Goal: Information Seeking & Learning: Learn about a topic

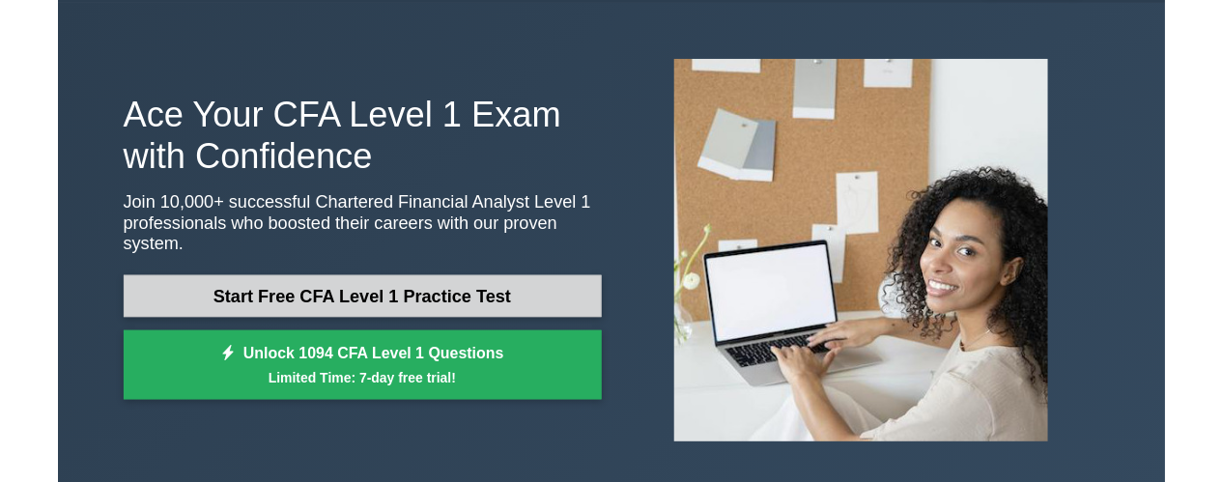
scroll to position [38, 0]
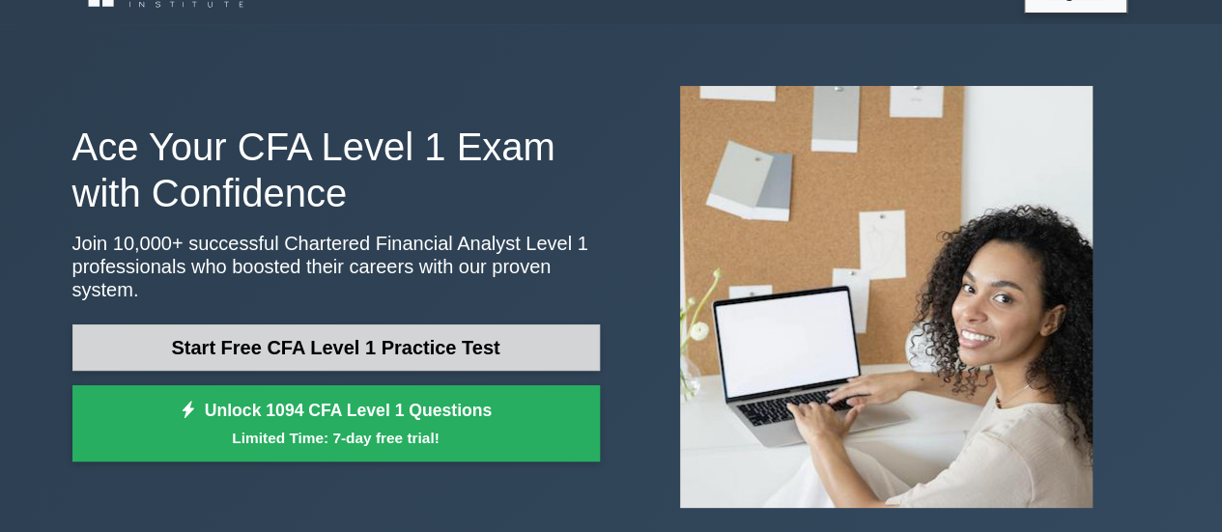
click at [547, 335] on link "Start Free CFA Level 1 Practice Test" at bounding box center [335, 348] width 527 height 46
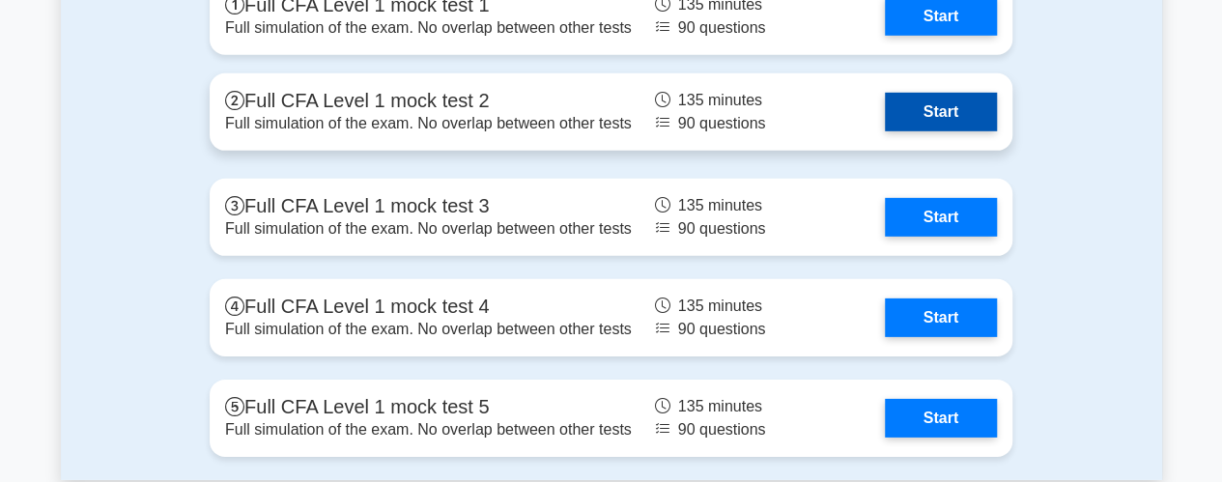
scroll to position [2878, 0]
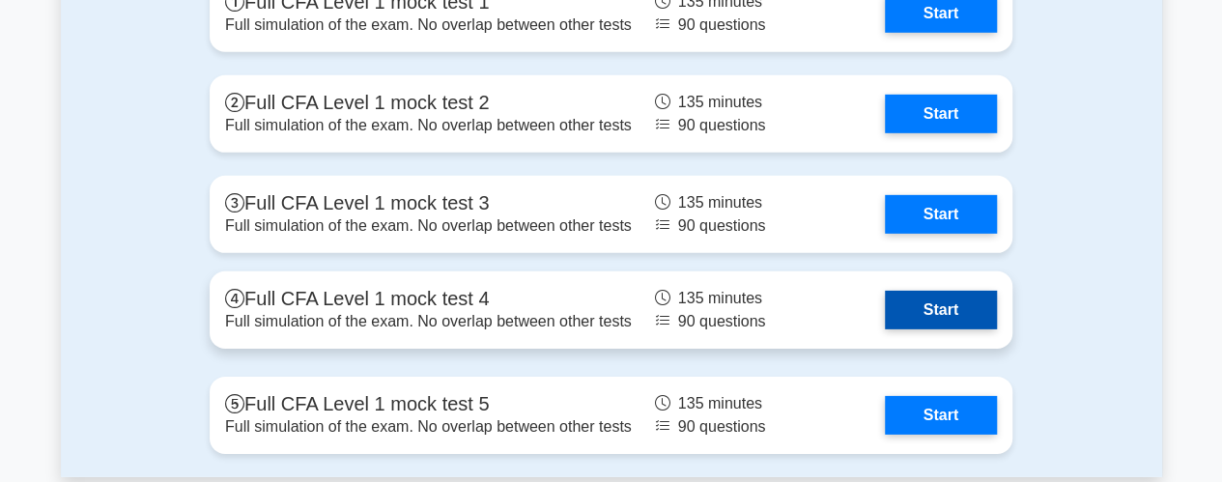
click at [942, 316] on link "Start" at bounding box center [941, 310] width 112 height 39
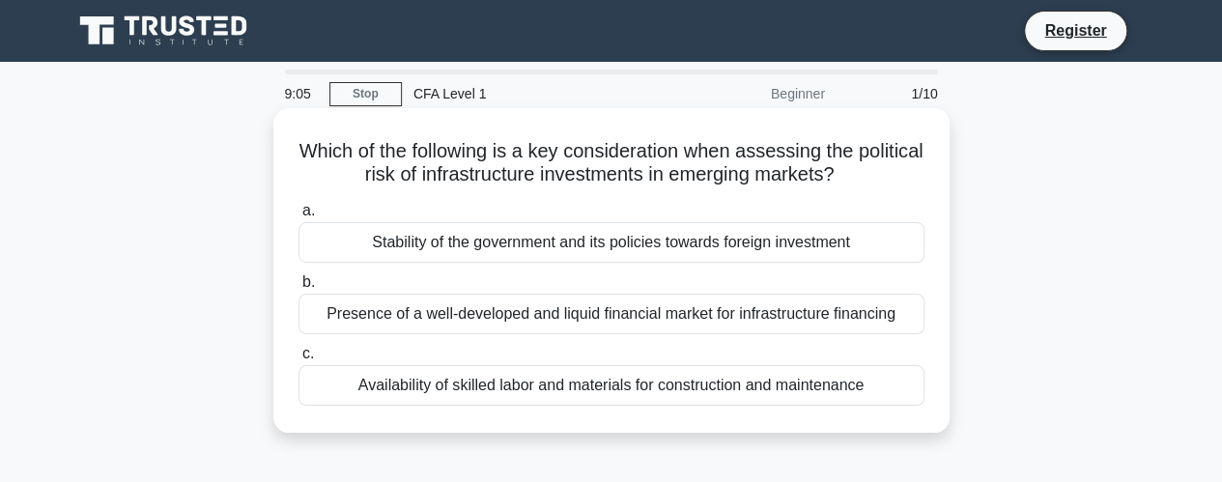
click at [456, 147] on h5 "Which of the following is a key consideration when assessing the political risk…" at bounding box center [612, 163] width 630 height 48
click at [643, 249] on div "Stability of the government and its policies towards foreign investment" at bounding box center [611, 242] width 626 height 41
click at [298, 217] on input "a. Stability of the government and its policies towards foreign investment" at bounding box center [298, 211] width 0 height 13
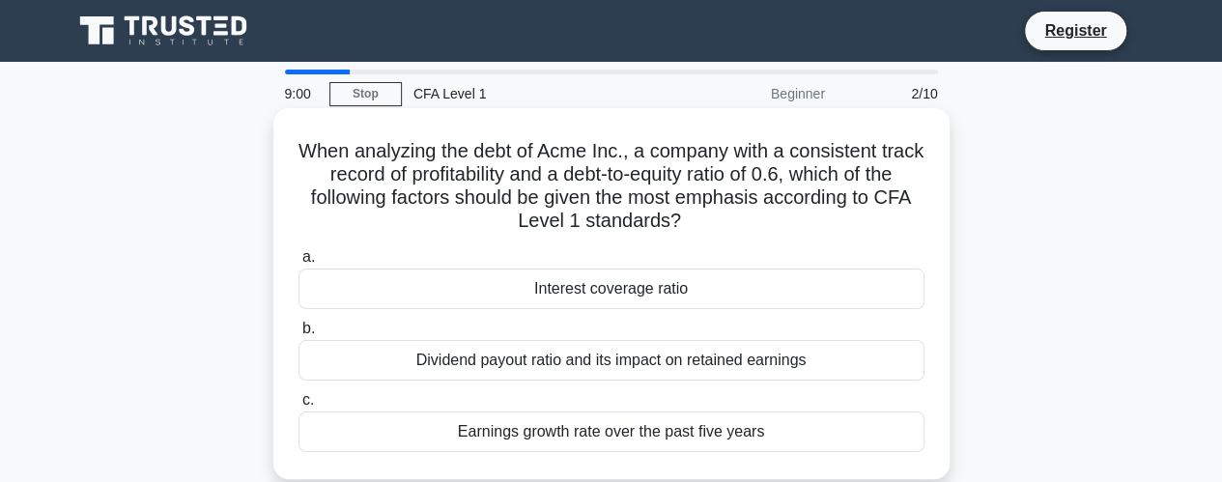
click at [473, 262] on label "a. Interest coverage ratio" at bounding box center [611, 277] width 626 height 64
click at [298, 262] on input "a. Interest coverage ratio" at bounding box center [298, 257] width 0 height 13
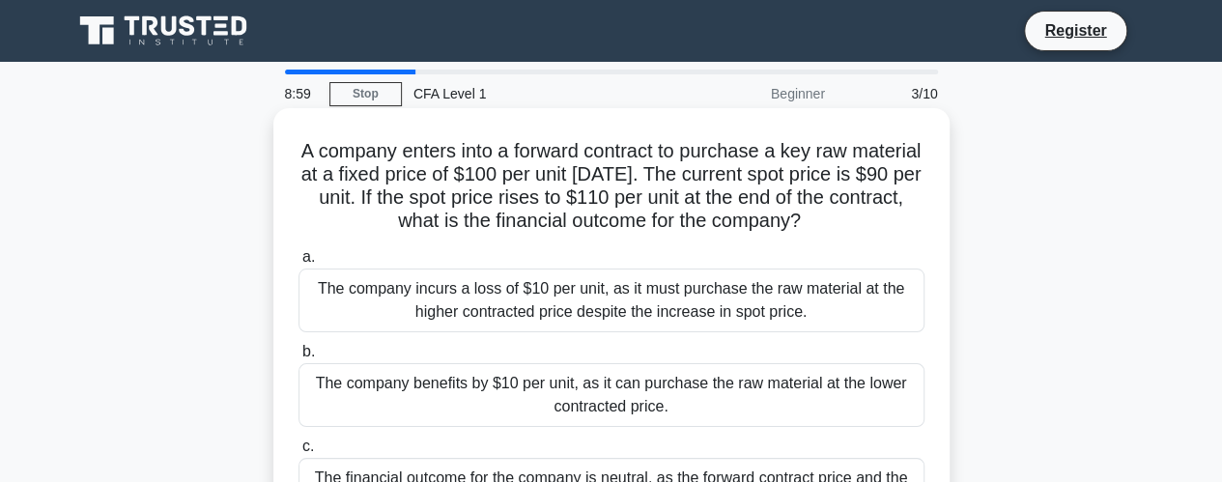
click at [531, 296] on div "The company incurs a loss of $10 per unit, as it must purchase the raw material…" at bounding box center [611, 300] width 626 height 64
click at [298, 264] on input "a. The company incurs a loss of $10 per unit, as it must purchase the raw mater…" at bounding box center [298, 257] width 0 height 13
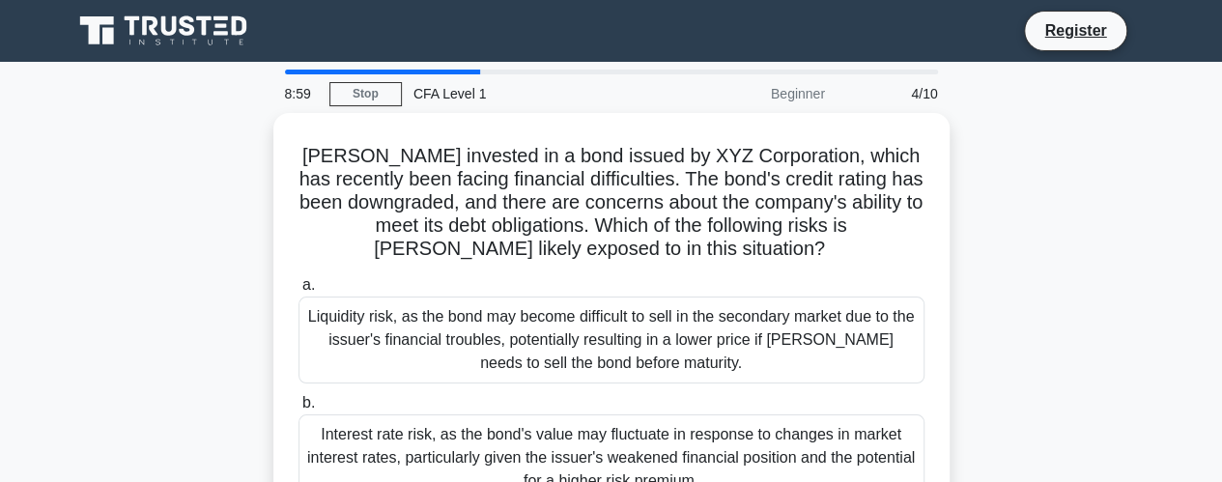
click at [531, 297] on div "Liquidity risk, as the bond may become difficult to sell in the secondary marke…" at bounding box center [611, 340] width 626 height 87
click at [298, 292] on input "a. Liquidity risk, as the bond may become difficult to sell in the secondary ma…" at bounding box center [298, 285] width 0 height 13
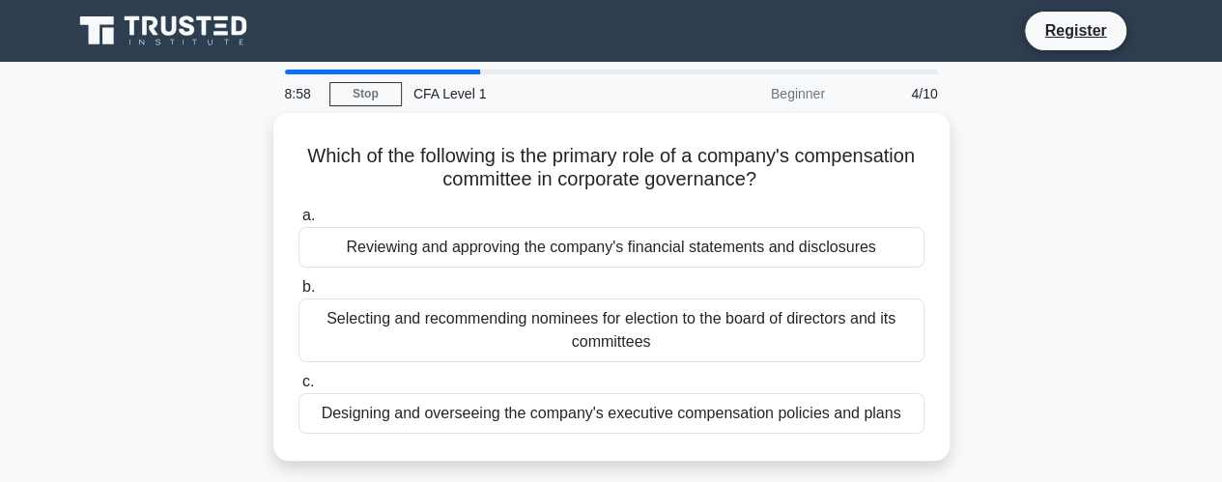
click at [531, 296] on label "b. Selecting and recommending nominees for election to the board of directors a…" at bounding box center [611, 318] width 626 height 87
click at [298, 294] on input "b. Selecting and recommending nominees for election to the board of directors a…" at bounding box center [298, 287] width 0 height 13
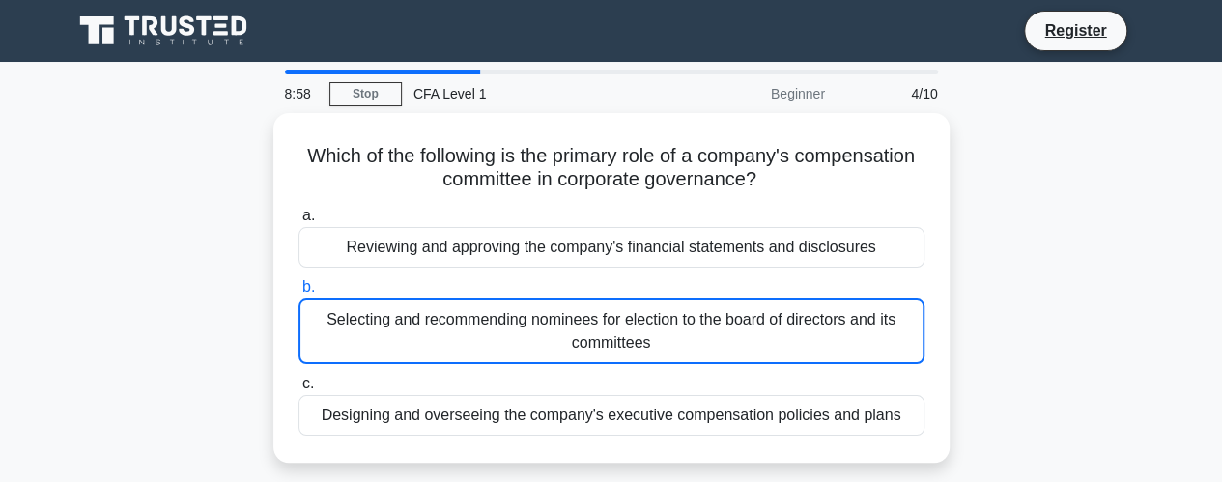
click at [531, 298] on div "Selecting and recommending nominees for election to the board of directors and …" at bounding box center [611, 331] width 626 height 66
click at [298, 294] on input "b. Selecting and recommending nominees for election to the board of directors a…" at bounding box center [298, 287] width 0 height 13
click at [531, 298] on div "Selecting and recommending nominees for election to the board of directors and …" at bounding box center [611, 331] width 626 height 66
click at [298, 294] on input "b. Selecting and recommending nominees for election to the board of directors a…" at bounding box center [298, 287] width 0 height 13
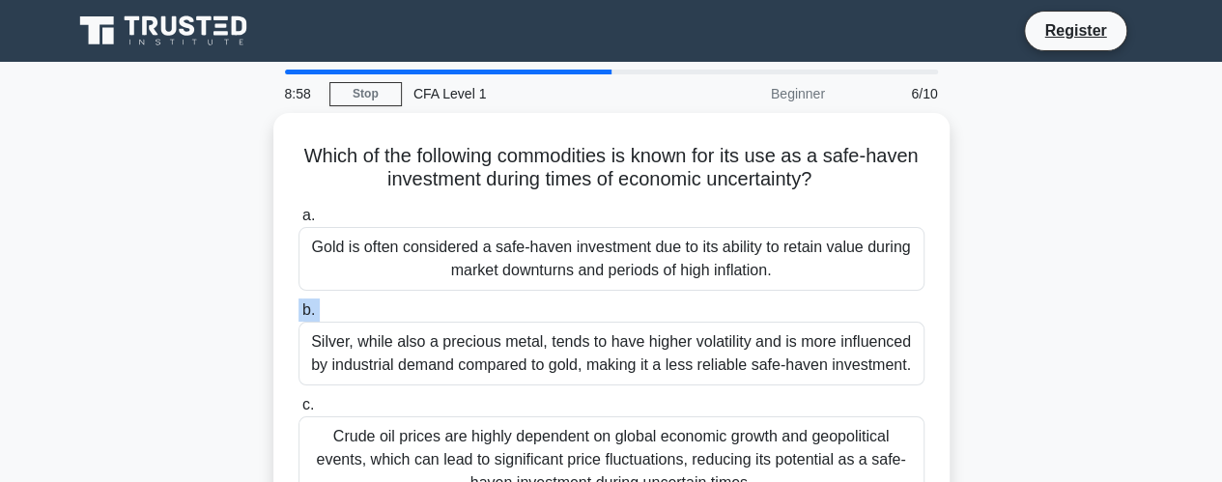
click at [531, 296] on div "a. Gold is often considered a safe-haven investment due to its ability to retai…" at bounding box center [611, 353] width 649 height 307
click at [531, 298] on label "b. Silver, while also a precious metal, tends to have higher volatility and is …" at bounding box center [611, 341] width 626 height 87
click at [298, 304] on input "b. Silver, while also a precious metal, tends to have higher volatility and is …" at bounding box center [298, 310] width 0 height 13
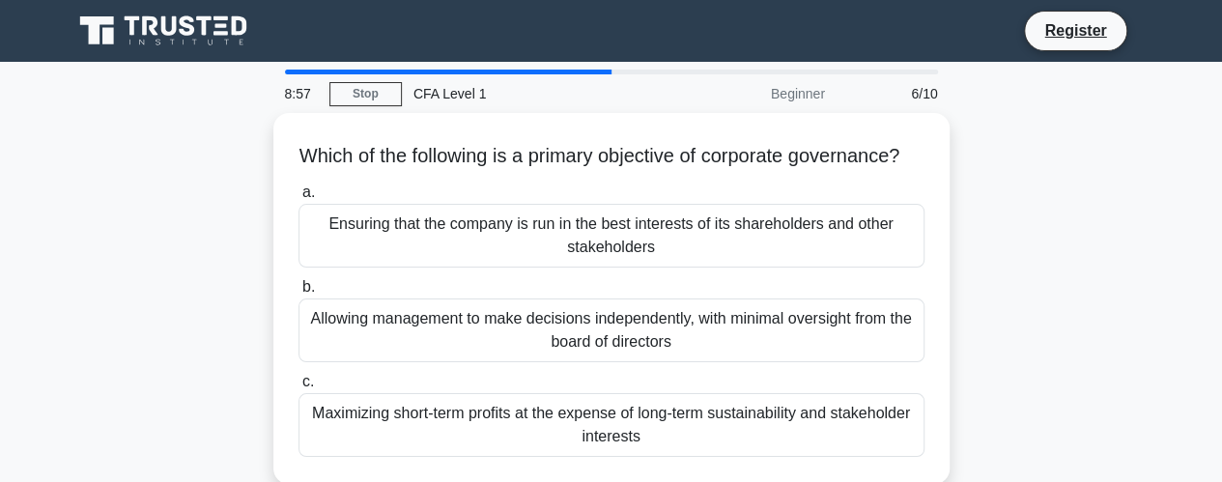
click at [531, 296] on div "a. Ensuring that the company is run in the best interests of its shareholders a…" at bounding box center [611, 319] width 649 height 284
click at [531, 296] on label "b. Allowing management to make decisions independently, with minimal oversight …" at bounding box center [611, 318] width 626 height 87
click at [298, 294] on input "b. Allowing management to make decisions independently, with minimal oversight …" at bounding box center [298, 287] width 0 height 13
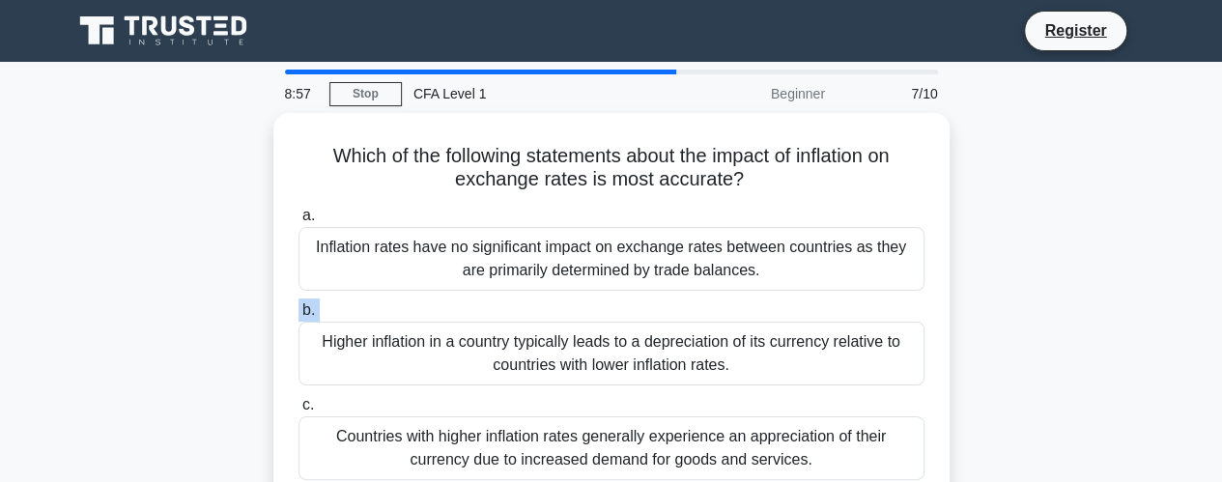
click at [531, 296] on div "a. Inflation rates have no significant impact on exchange rates between countri…" at bounding box center [611, 342] width 649 height 284
click at [531, 298] on label "b. Higher inflation in a country typically leads to a depreciation of its curre…" at bounding box center [611, 341] width 626 height 87
click at [298, 304] on input "b. Higher inflation in a country typically leads to a depreciation of its curre…" at bounding box center [298, 310] width 0 height 13
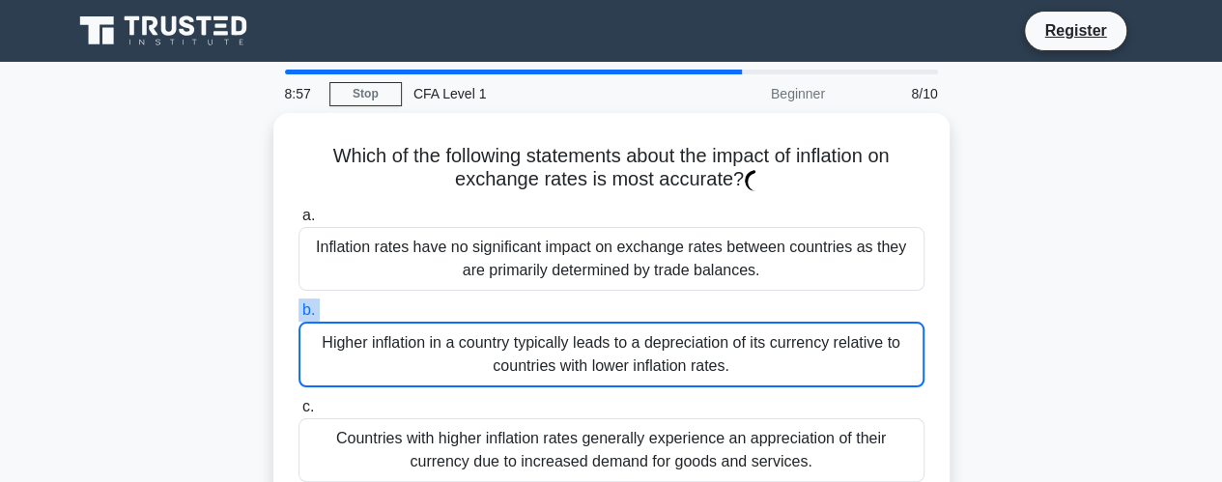
click at [531, 298] on label "b. Higher inflation in a country typically leads to a depreciation of its curre…" at bounding box center [611, 342] width 626 height 89
click at [298, 304] on input "b. Higher inflation in a country typically leads to a depreciation of its curre…" at bounding box center [298, 310] width 0 height 13
click at [531, 298] on label "b. Higher inflation in a country typically leads to a depreciation of its curre…" at bounding box center [611, 342] width 626 height 89
click at [298, 304] on input "b. Higher inflation in a country typically leads to a depreciation of its curre…" at bounding box center [298, 310] width 0 height 13
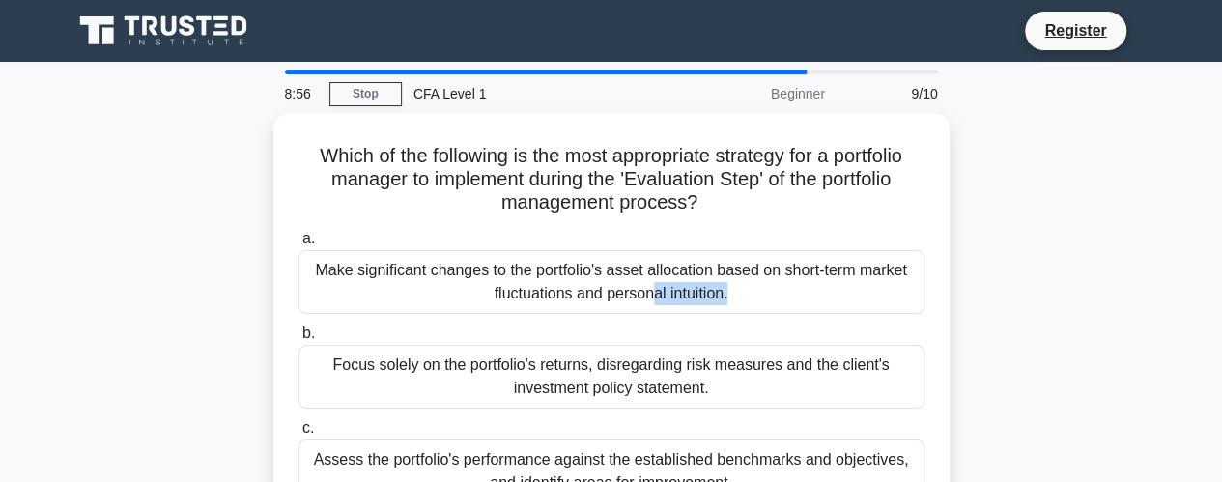
click at [531, 296] on div "Make significant changes to the portfolio's asset allocation based on short-ter…" at bounding box center [611, 282] width 626 height 64
click at [298, 245] on input "a. Make significant changes to the portfolio's asset allocation based on short-…" at bounding box center [298, 239] width 0 height 13
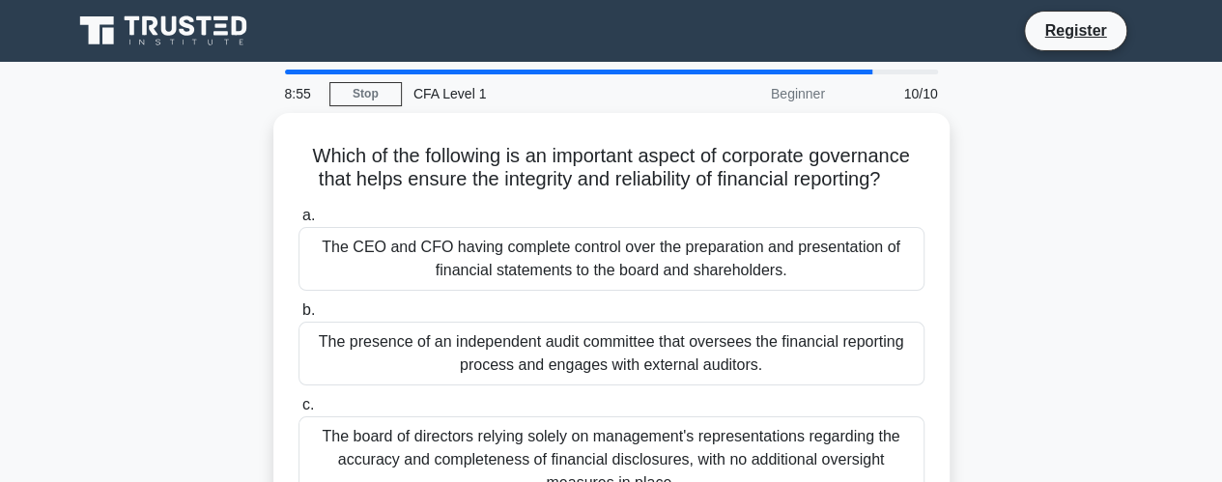
click at [531, 298] on label "b. The presence of an independent audit committee that oversees the financial r…" at bounding box center [611, 341] width 626 height 87
click at [298, 304] on input "b. The presence of an independent audit committee that oversees the financial r…" at bounding box center [298, 310] width 0 height 13
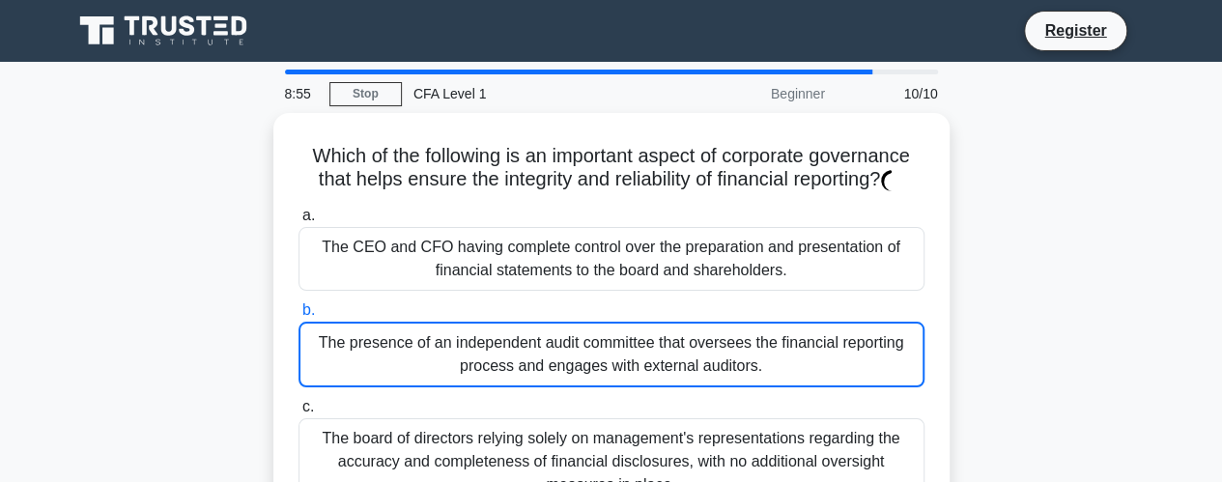
click at [531, 298] on label "b. The presence of an independent audit committee that oversees the financial r…" at bounding box center [611, 342] width 626 height 89
click at [298, 304] on input "b. The presence of an independent audit committee that oversees the financial r…" at bounding box center [298, 310] width 0 height 13
